Goal: Task Accomplishment & Management: Use online tool/utility

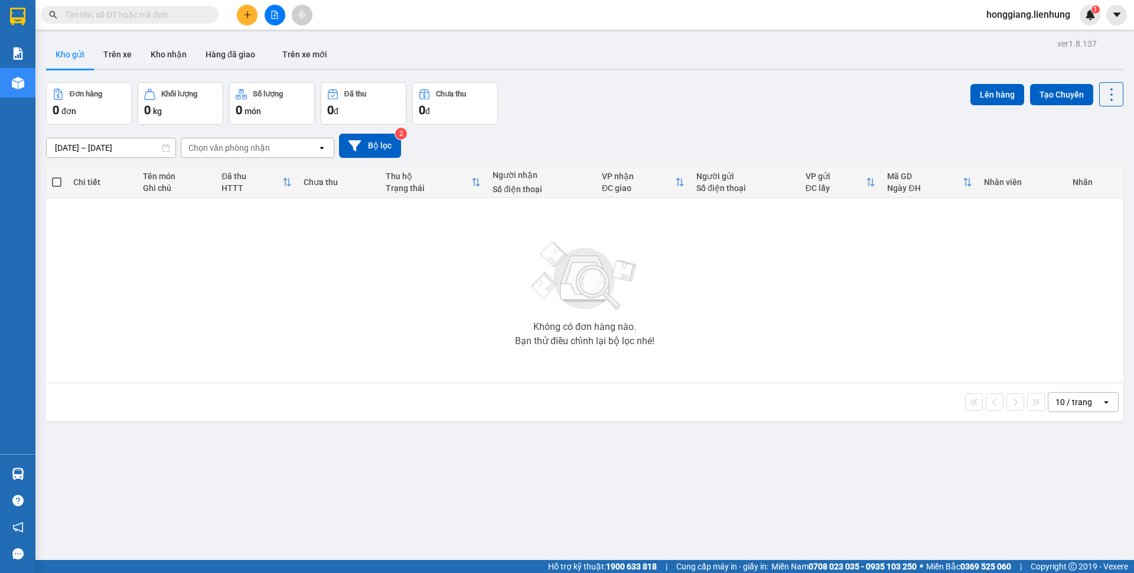
click at [175, 22] on span at bounding box center [129, 15] width 177 height 18
click at [176, 12] on input "text" at bounding box center [134, 14] width 139 height 13
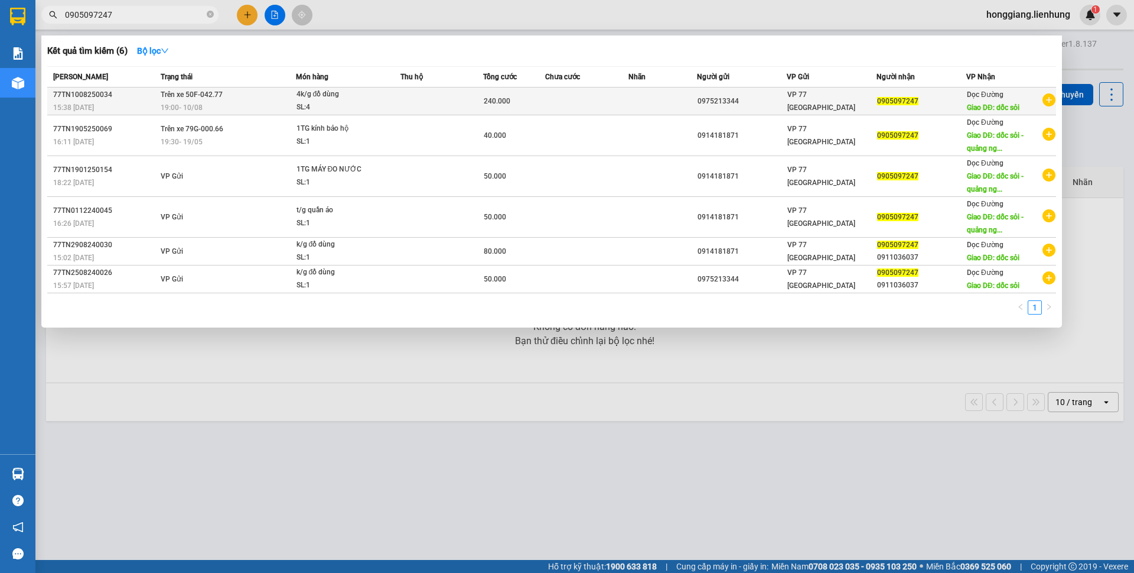
type input "0905097247"
click at [357, 92] on div "4k/g đồ dùng" at bounding box center [341, 94] width 89 height 13
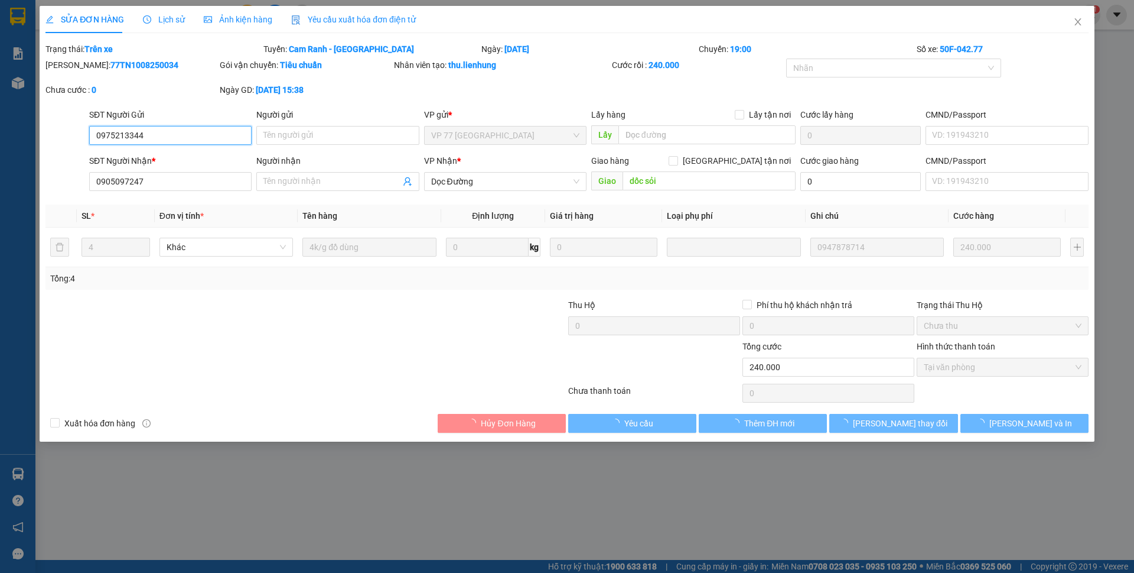
type input "0975213344"
type input "0905097247"
type input "dốc sỏi"
type input "240.000"
